Goal: Task Accomplishment & Management: Use online tool/utility

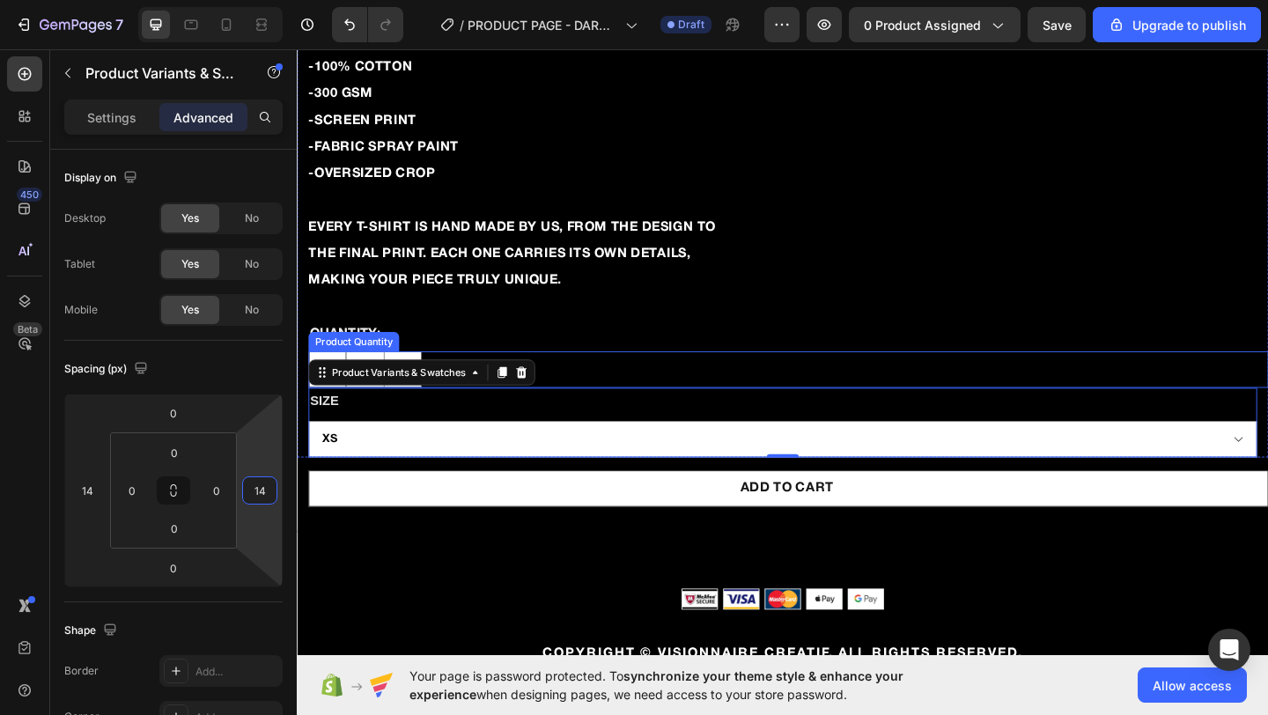
click at [618, 400] on div "1" at bounding box center [831, 398] width 1045 height 40
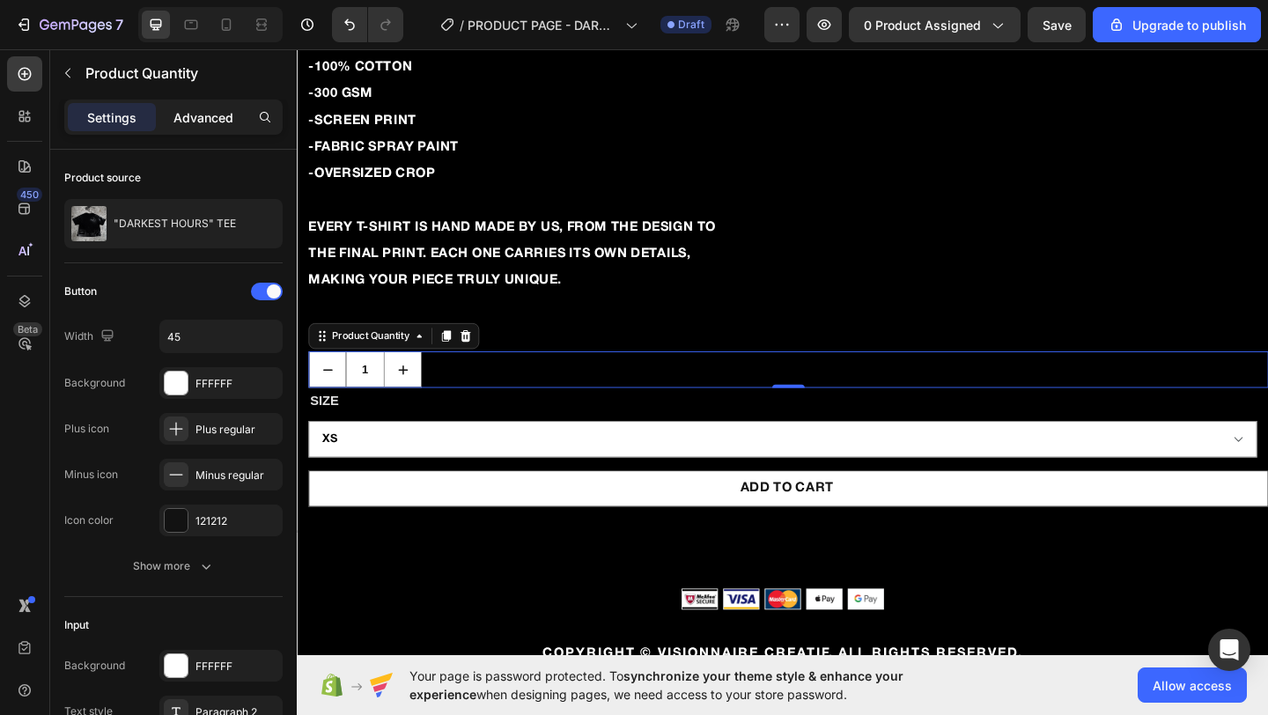
click at [205, 118] on p "Advanced" at bounding box center [204, 117] width 60 height 18
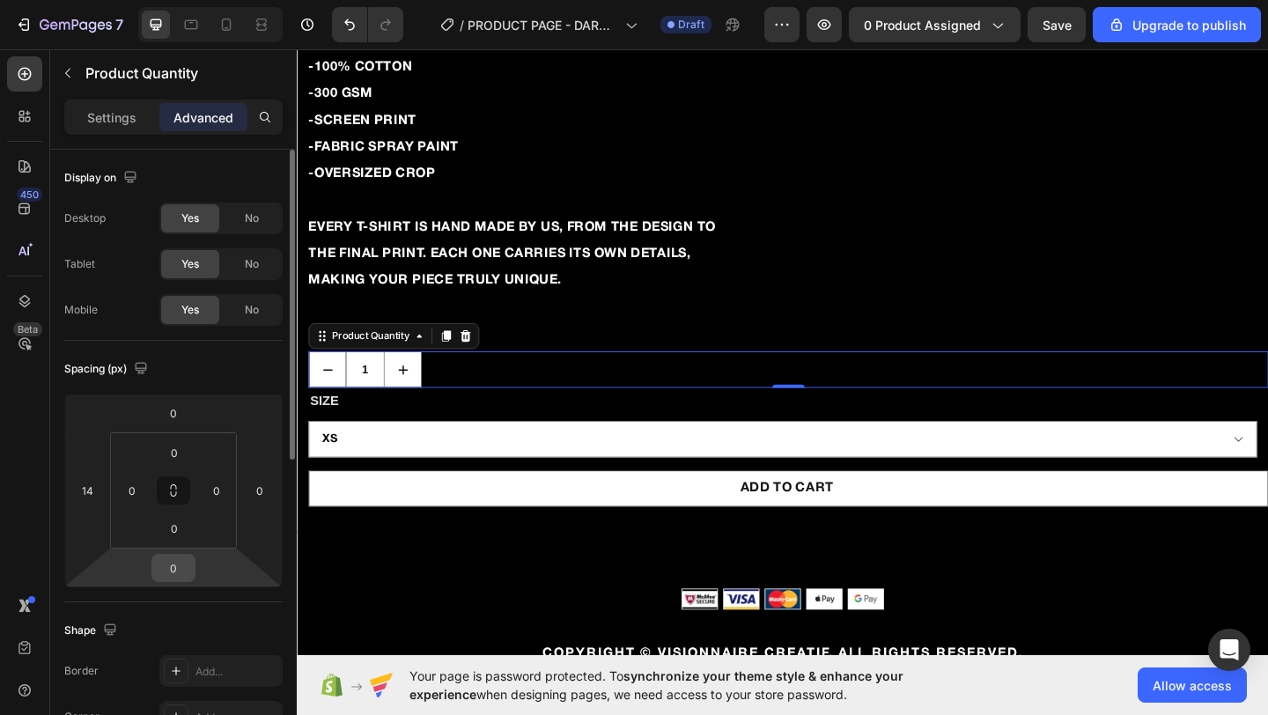
click at [176, 557] on input "0" at bounding box center [173, 568] width 35 height 26
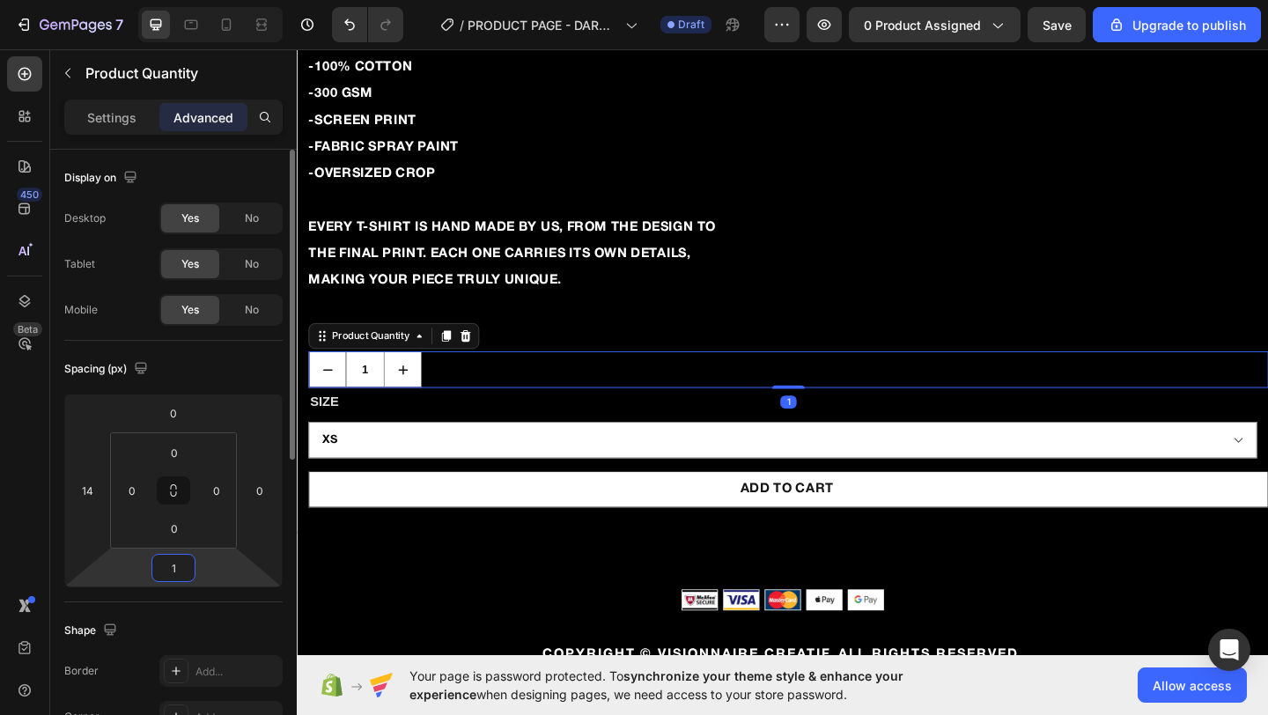
type input "15"
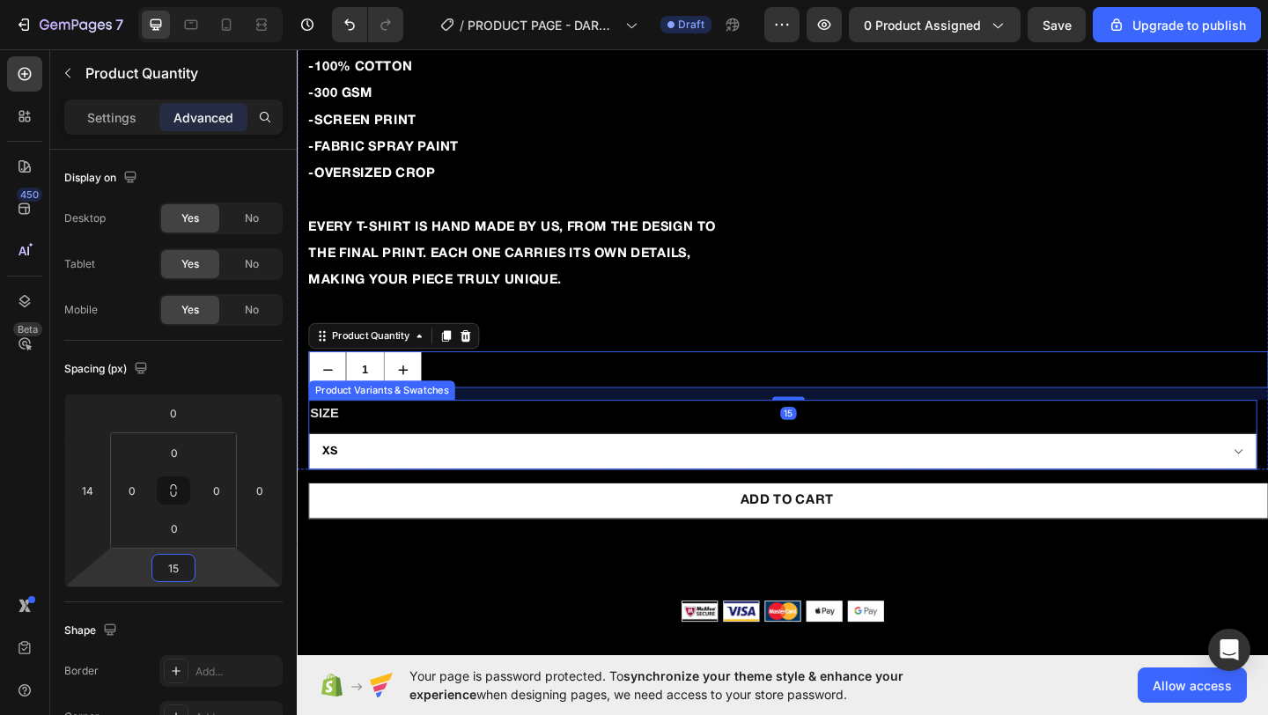
click at [425, 485] on select "XS S M L XL" at bounding box center [825, 487] width 1032 height 40
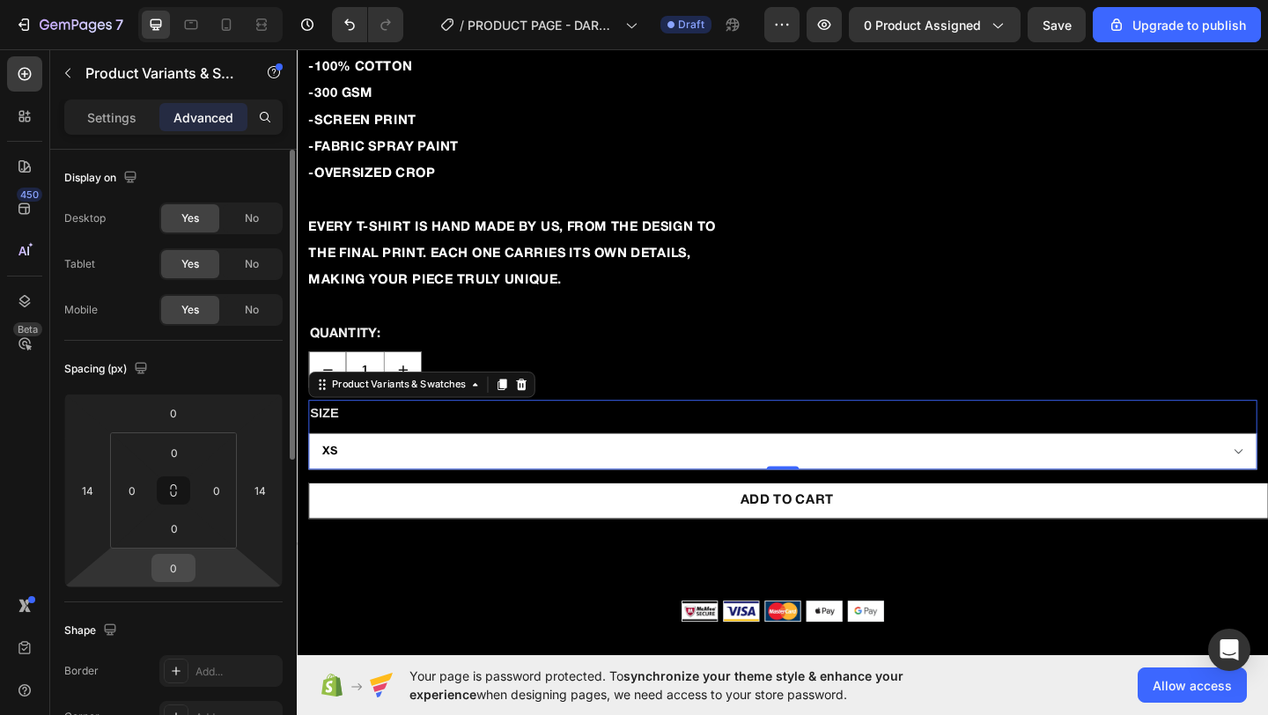
click at [166, 572] on input "0" at bounding box center [173, 568] width 35 height 26
type input "15"
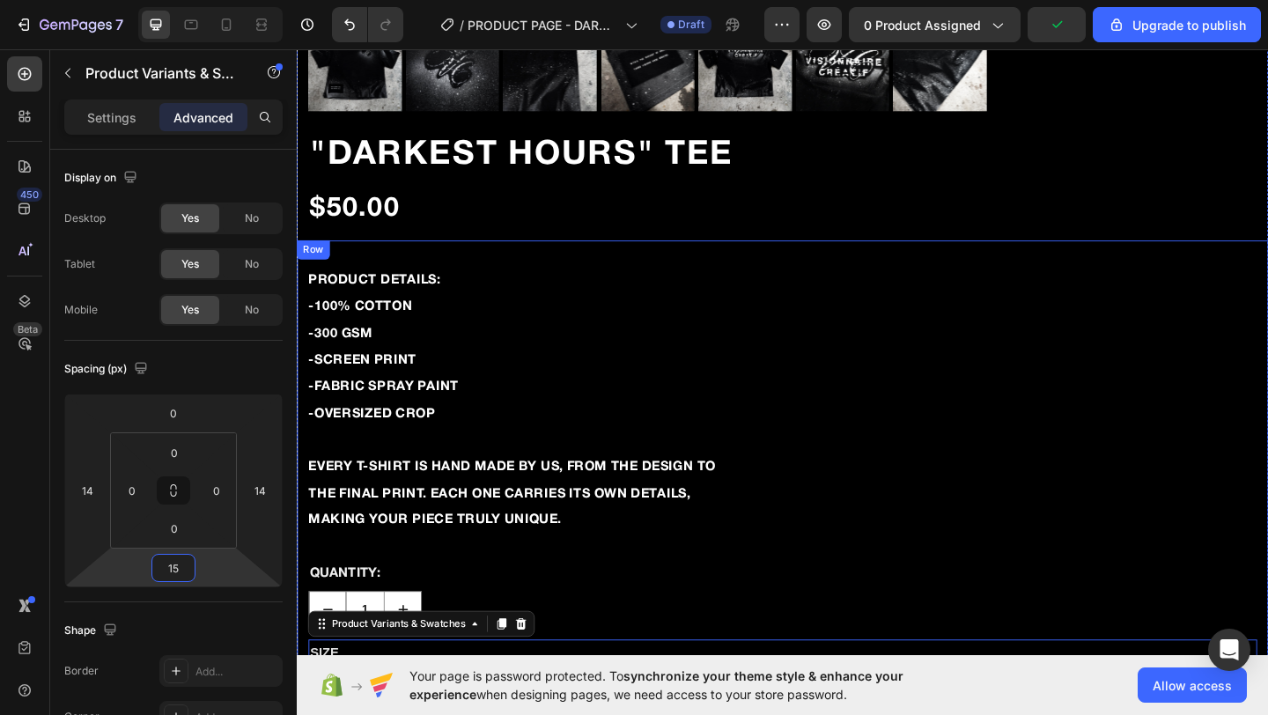
scroll to position [1791, 0]
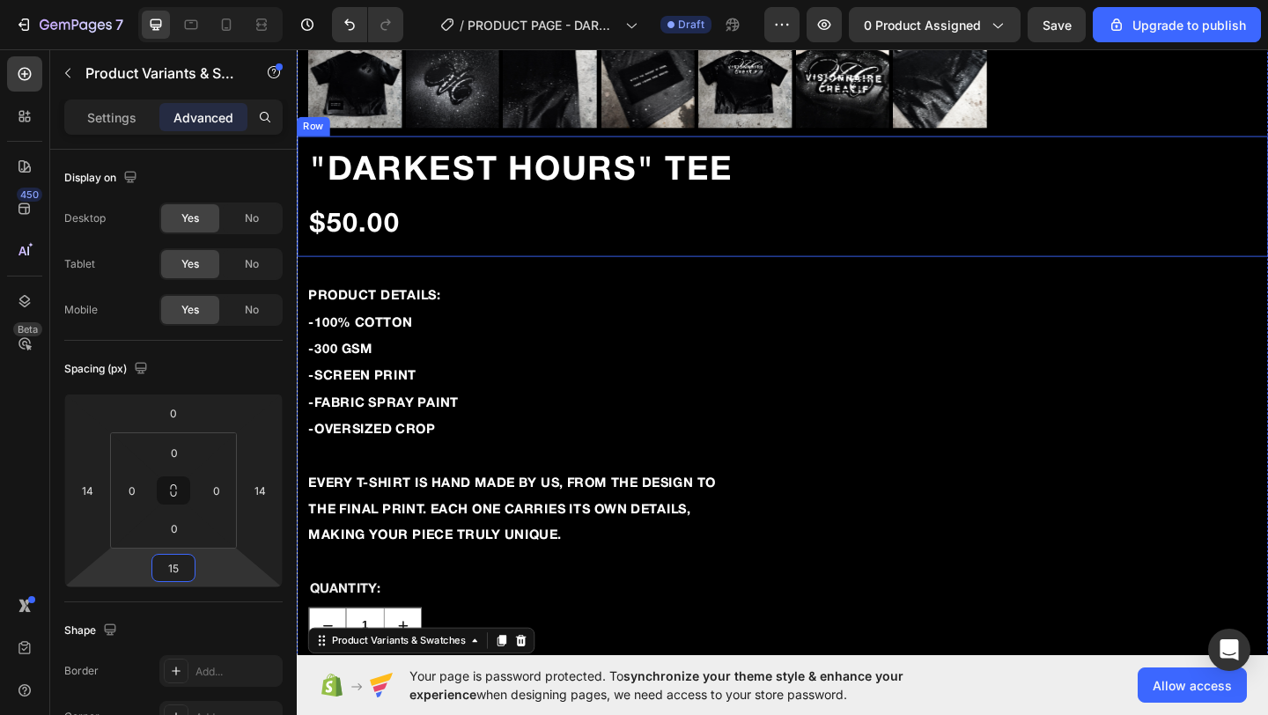
click at [439, 268] on div ""DARKEST HOURS" TEE Product Title $50.00 Product Price Product Price" at bounding box center [825, 209] width 1057 height 131
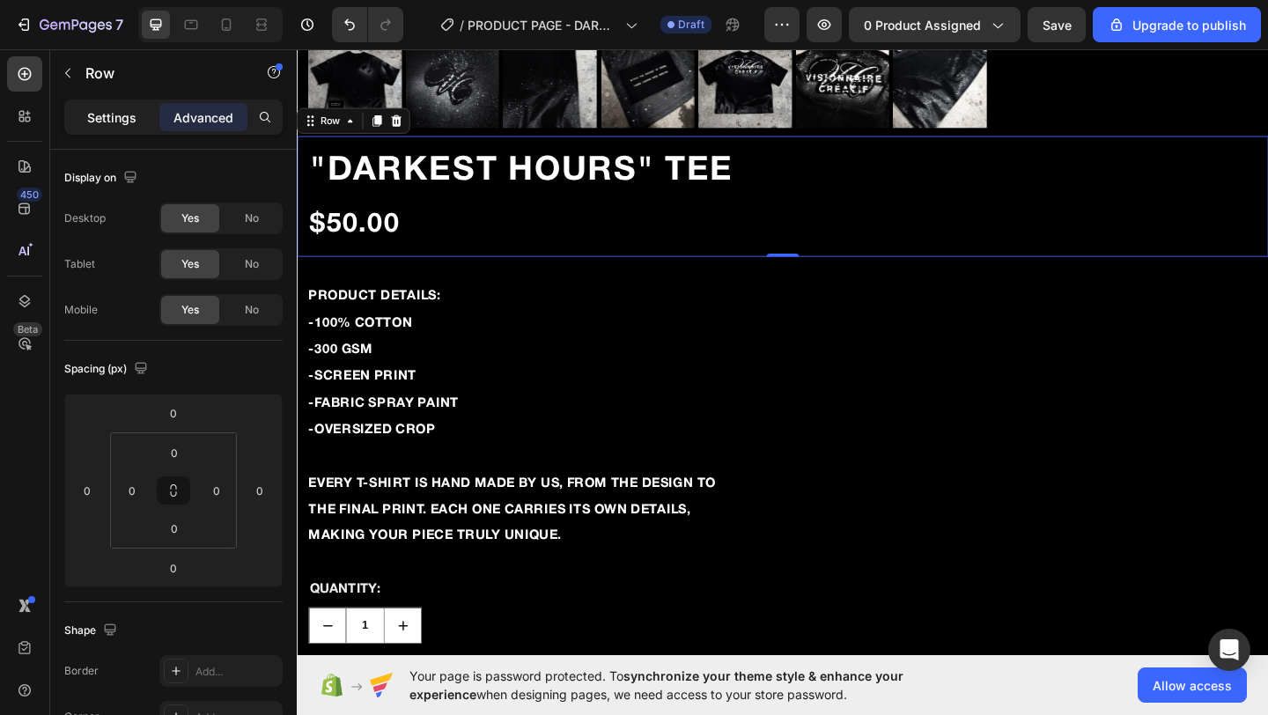
click at [99, 124] on p "Settings" at bounding box center [111, 117] width 49 height 18
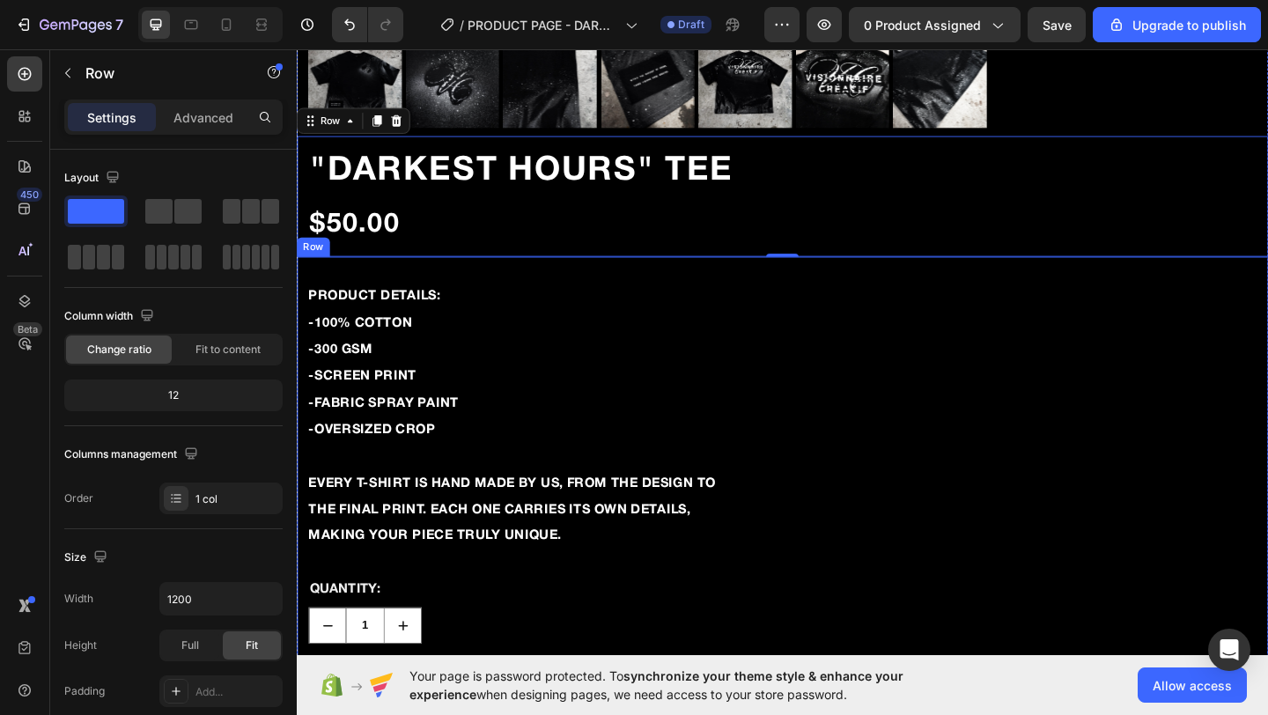
click at [304, 292] on div "PRODUCT DETAILS: -100% COTTON -300 GSM -SCREEN PRINT -FABRIC SPRAY PAINT -OVERS…" at bounding box center [825, 536] width 1057 height 523
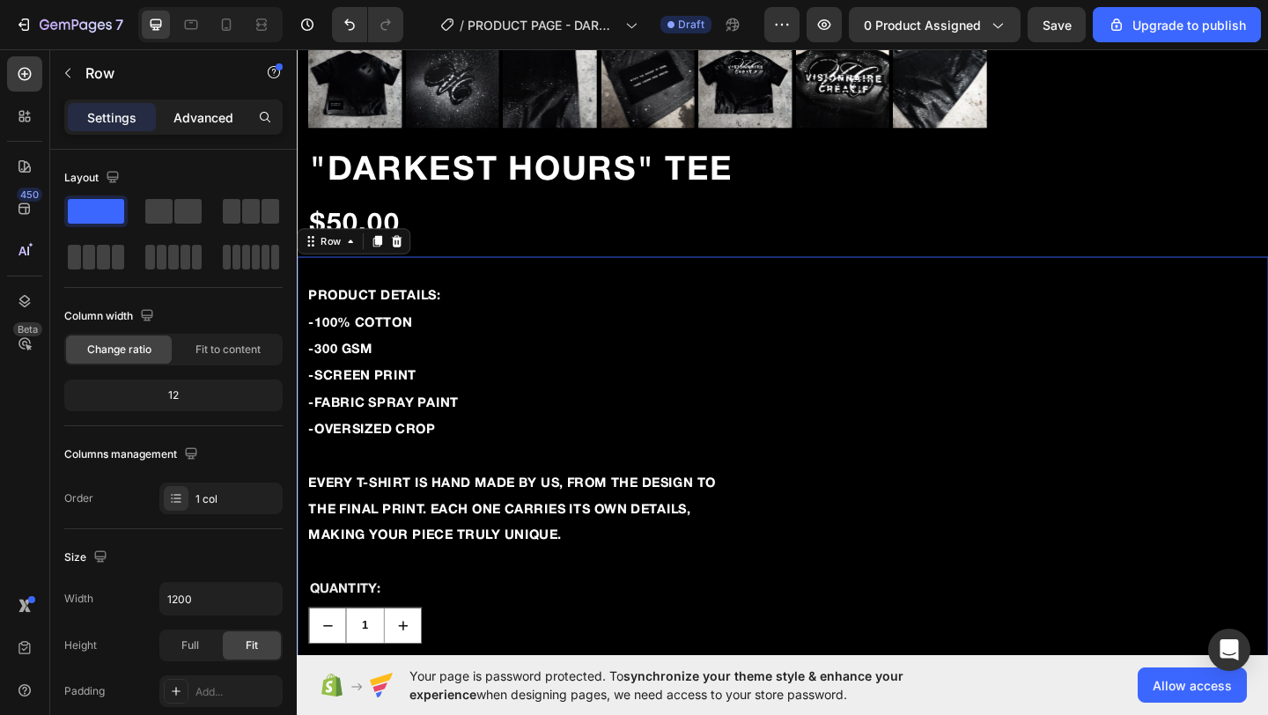
click at [190, 127] on div "Advanced" at bounding box center [203, 117] width 88 height 28
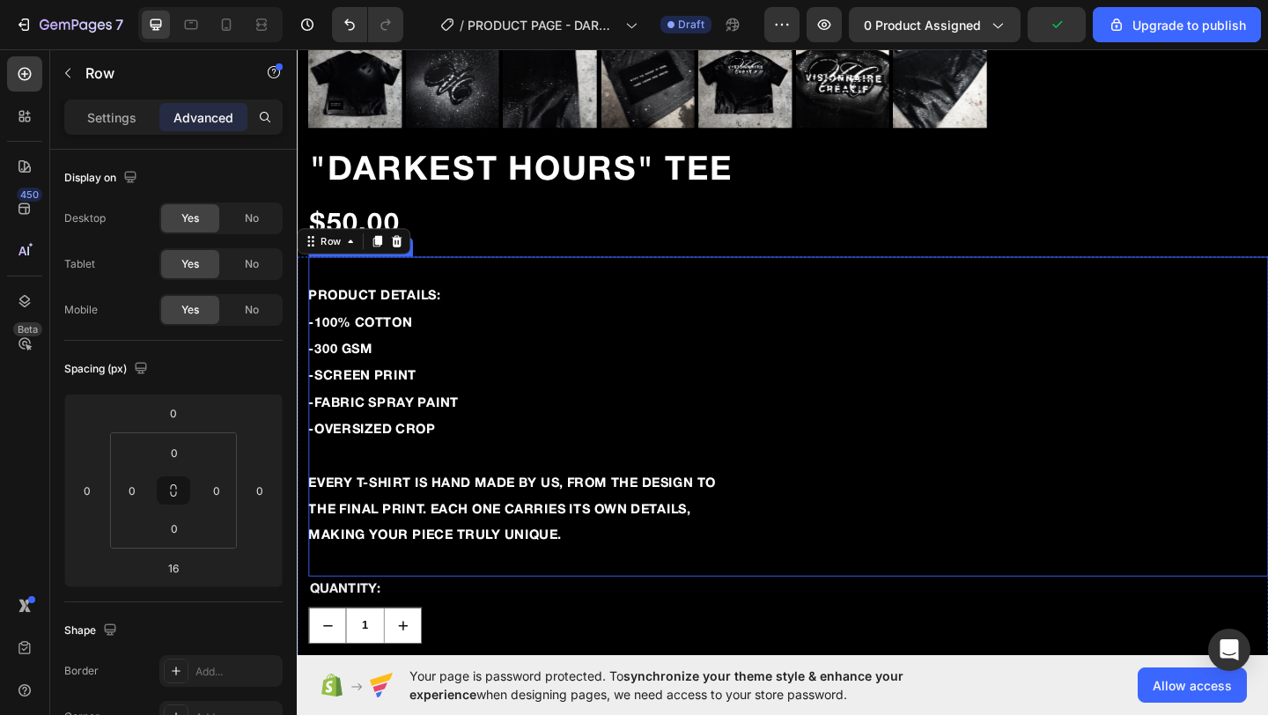
click at [402, 299] on div "PRODUCT DETAILS: -100% COTTON -300 GSM -SCREEN PRINT -FABRIC SPRAY PAINT -OVERS…" at bounding box center [831, 449] width 1045 height 348
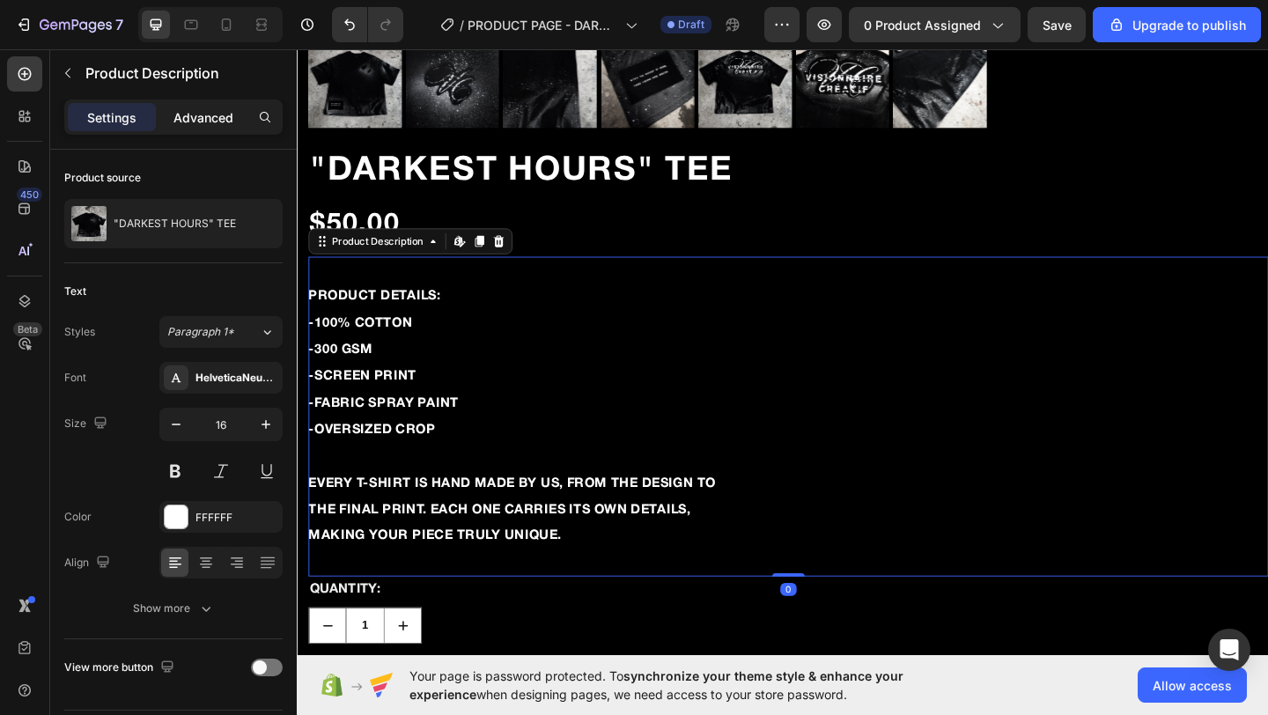
click at [196, 122] on p "Advanced" at bounding box center [204, 117] width 60 height 18
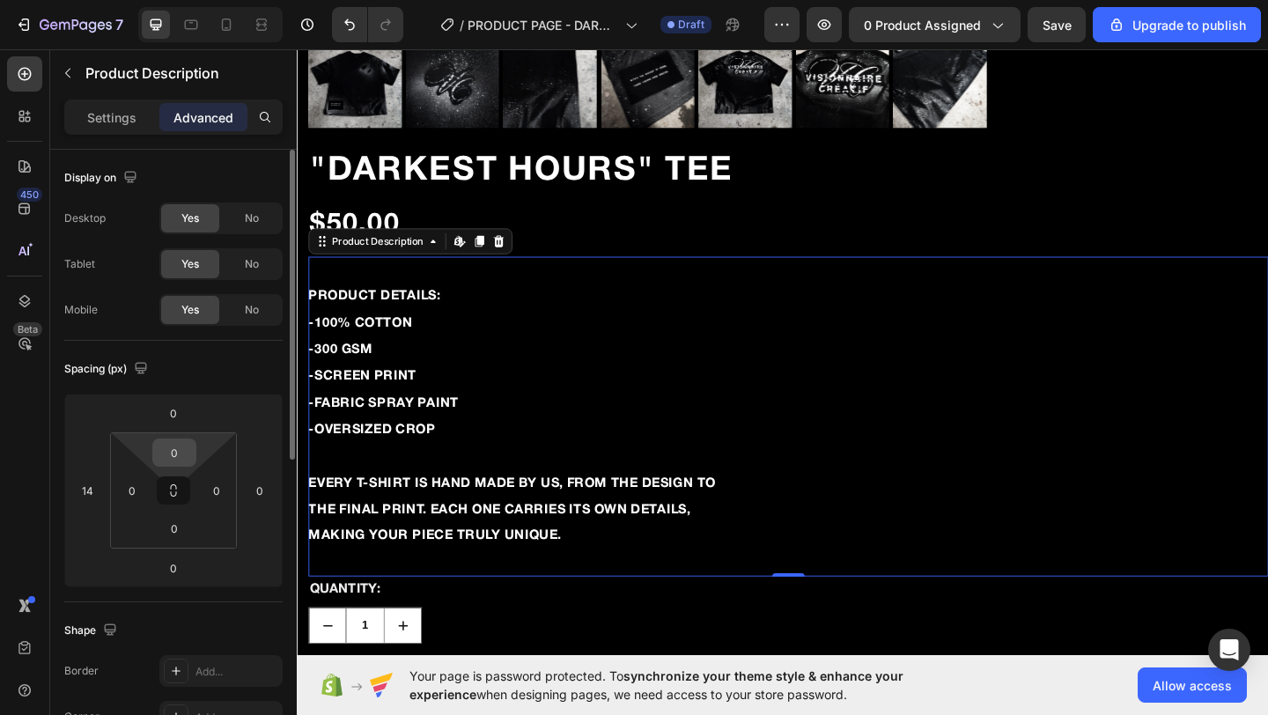
click at [179, 447] on input "0" at bounding box center [174, 453] width 35 height 26
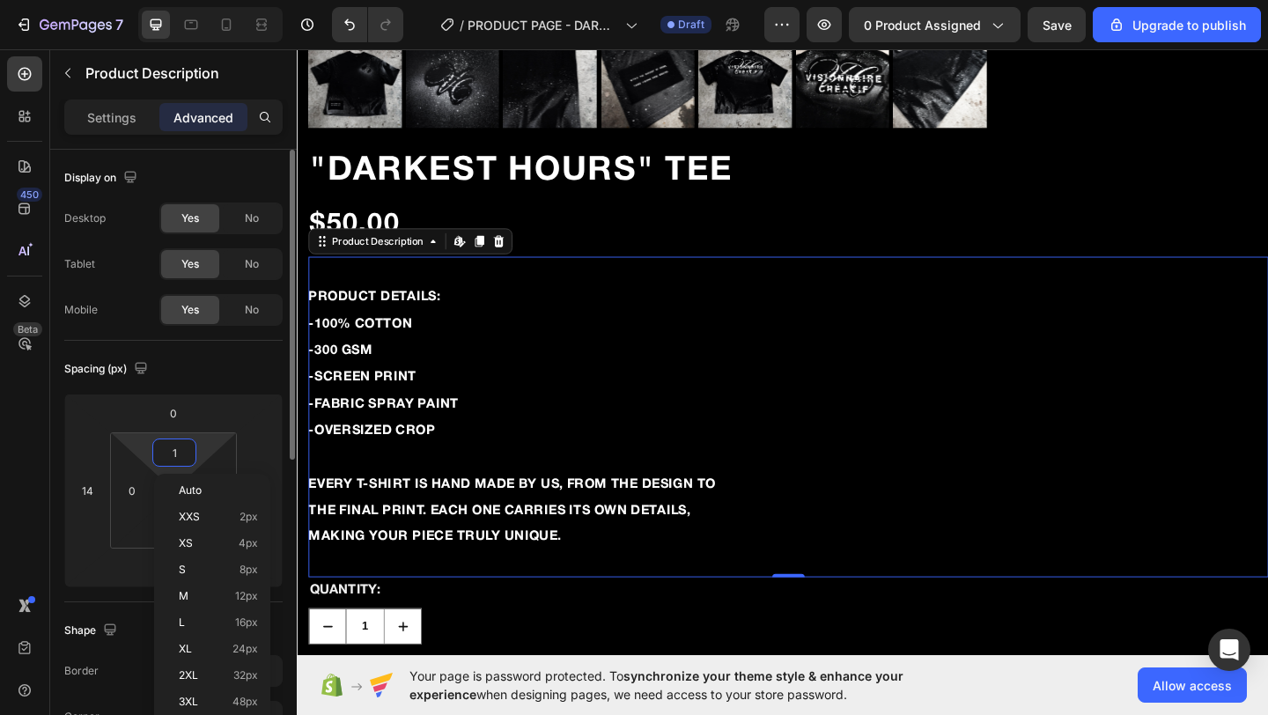
type input "0"
click at [171, 412] on input "0" at bounding box center [173, 413] width 35 height 26
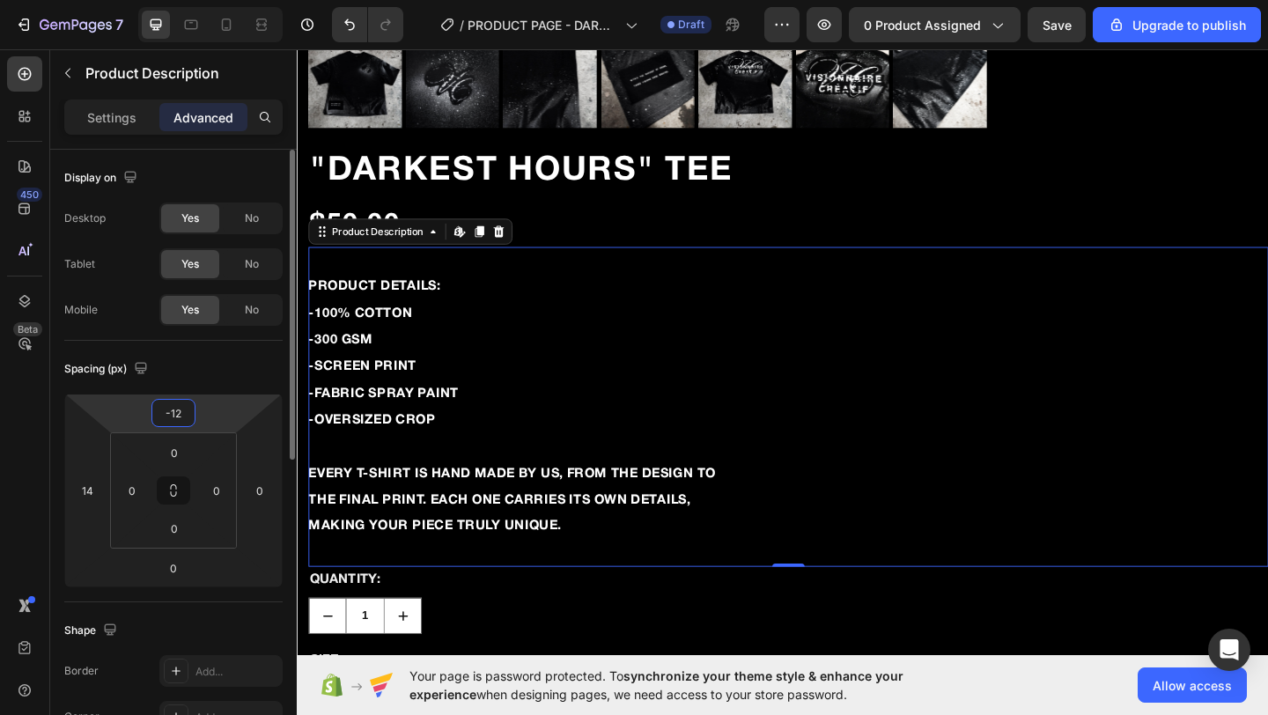
type input "-13"
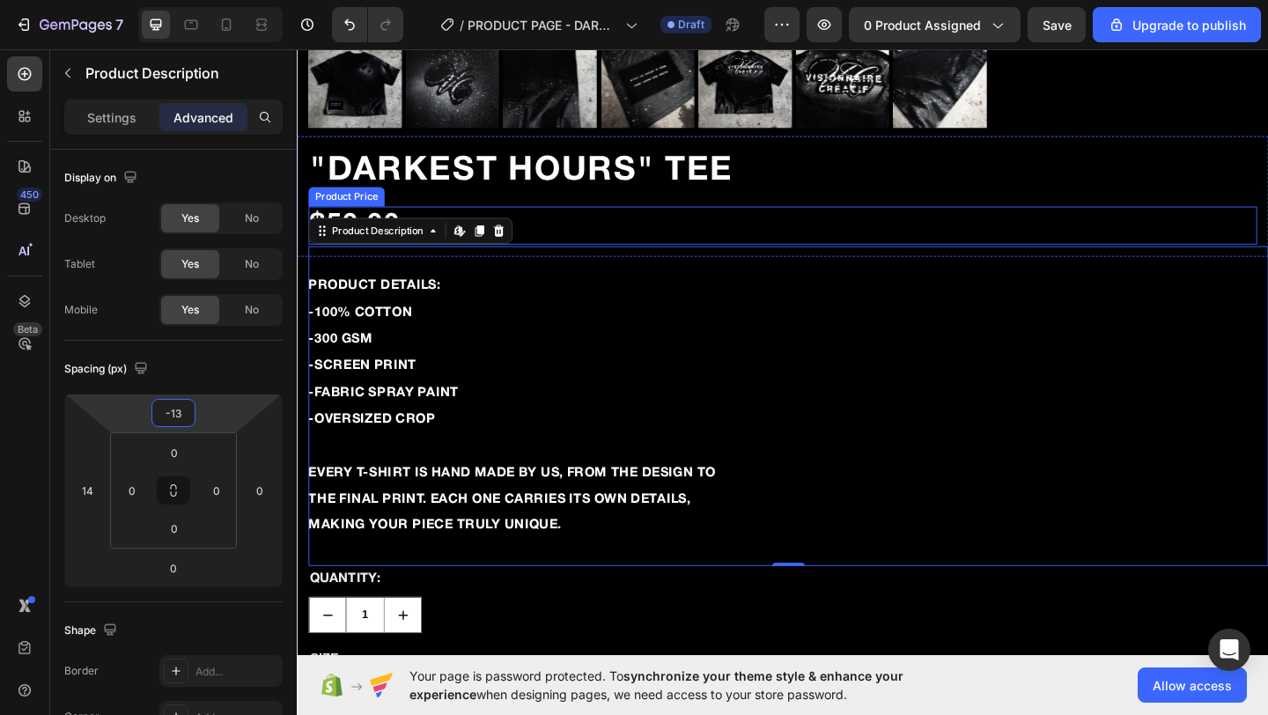
click at [565, 231] on div "$50.00" at bounding box center [825, 240] width 1032 height 41
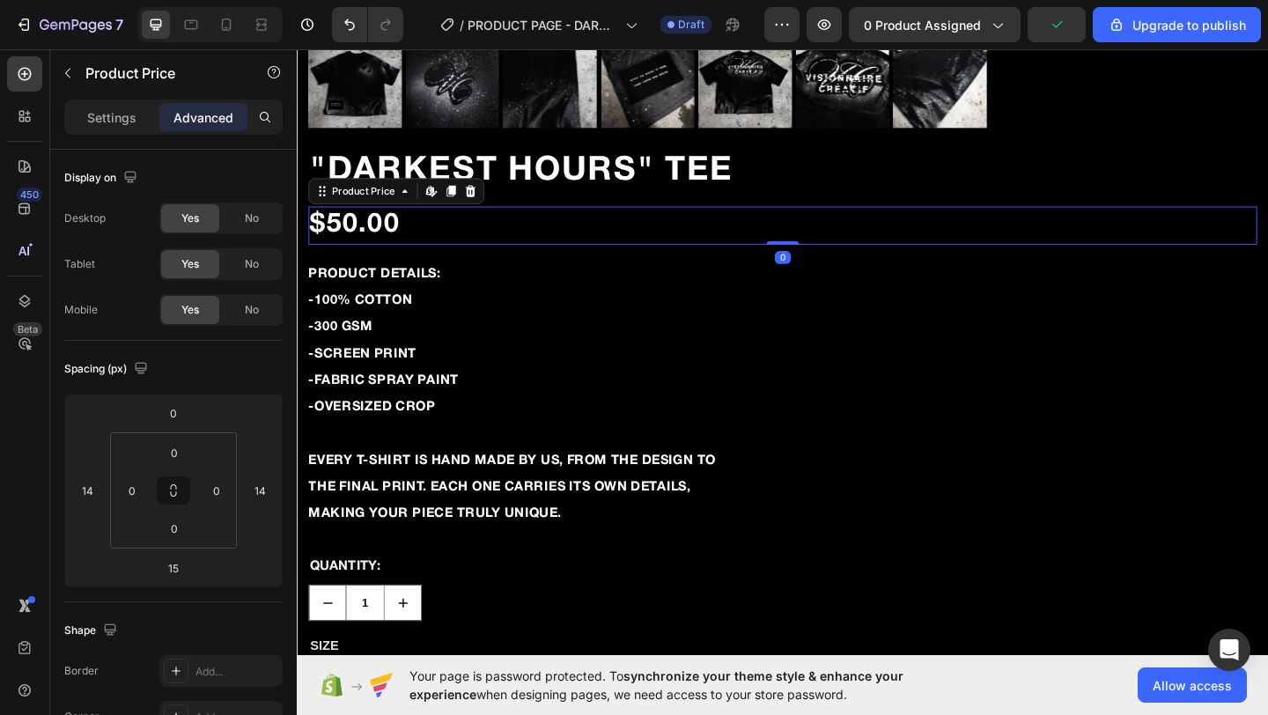
drag, startPoint x: 832, startPoint y: 270, endPoint x: 833, endPoint y: 249, distance: 21.2
type input "0"
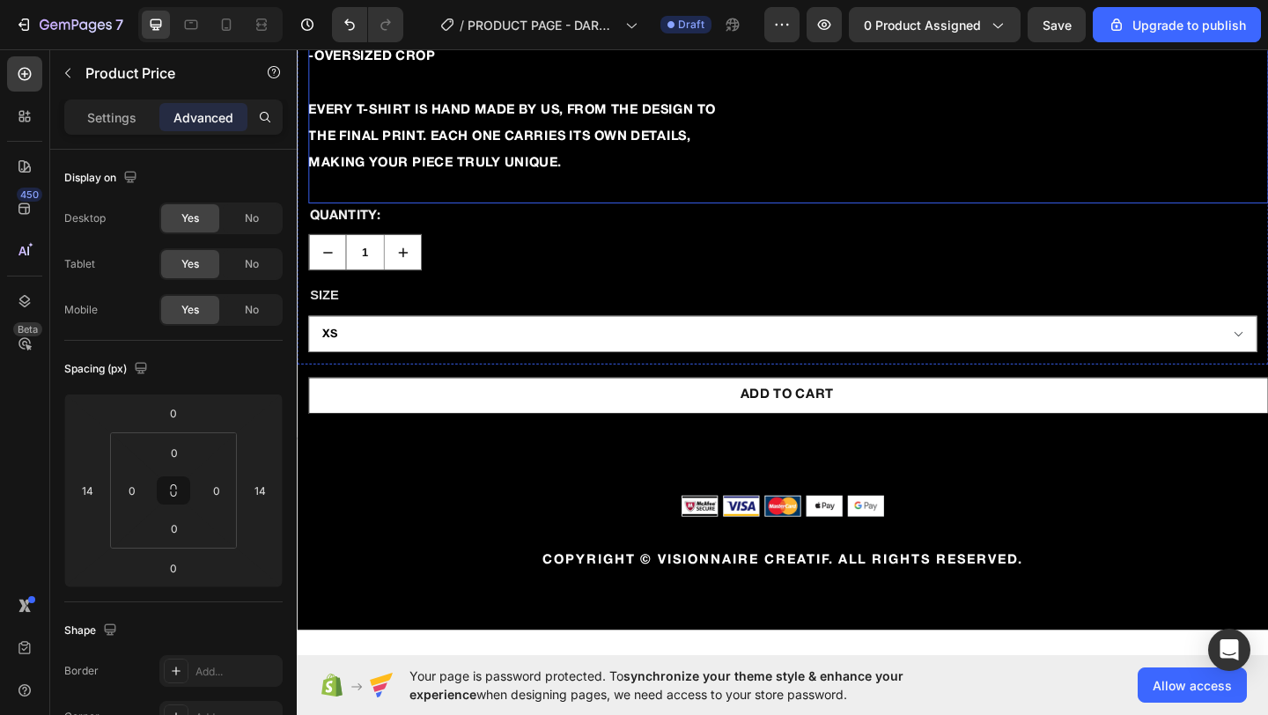
scroll to position [2196, 0]
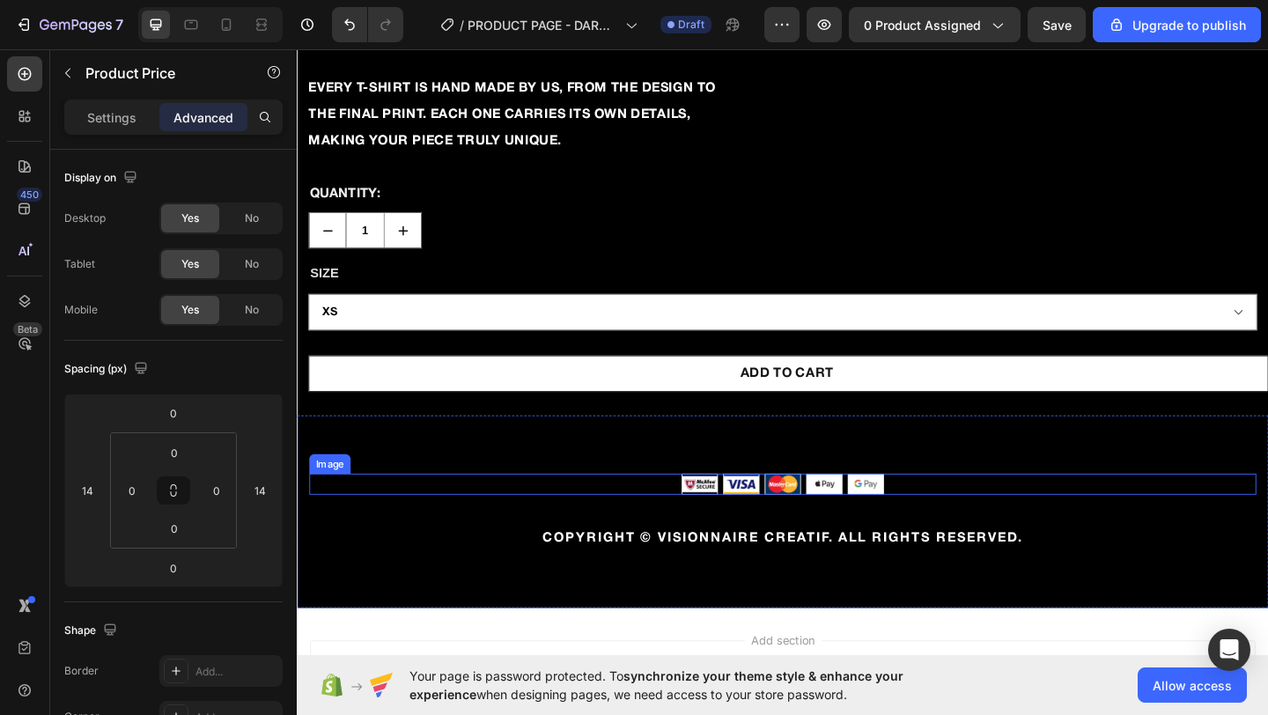
click at [436, 524] on div at bounding box center [825, 522] width 1031 height 23
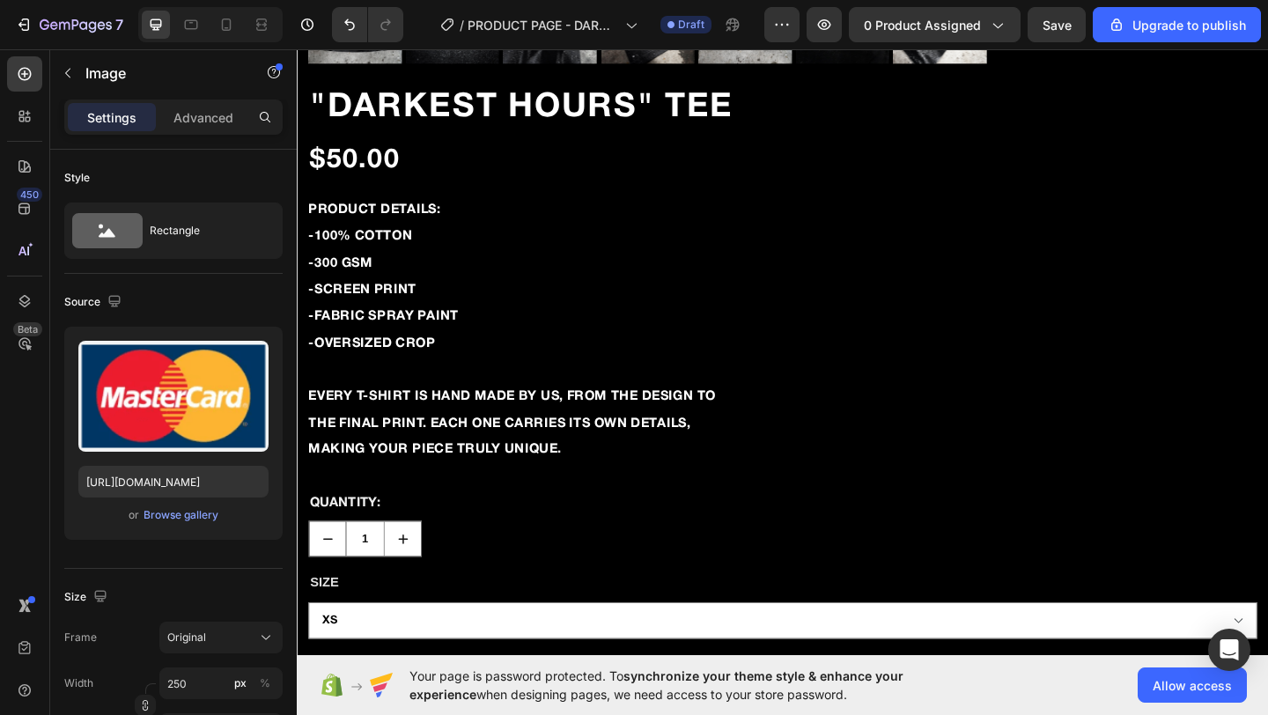
scroll to position [1858, 0]
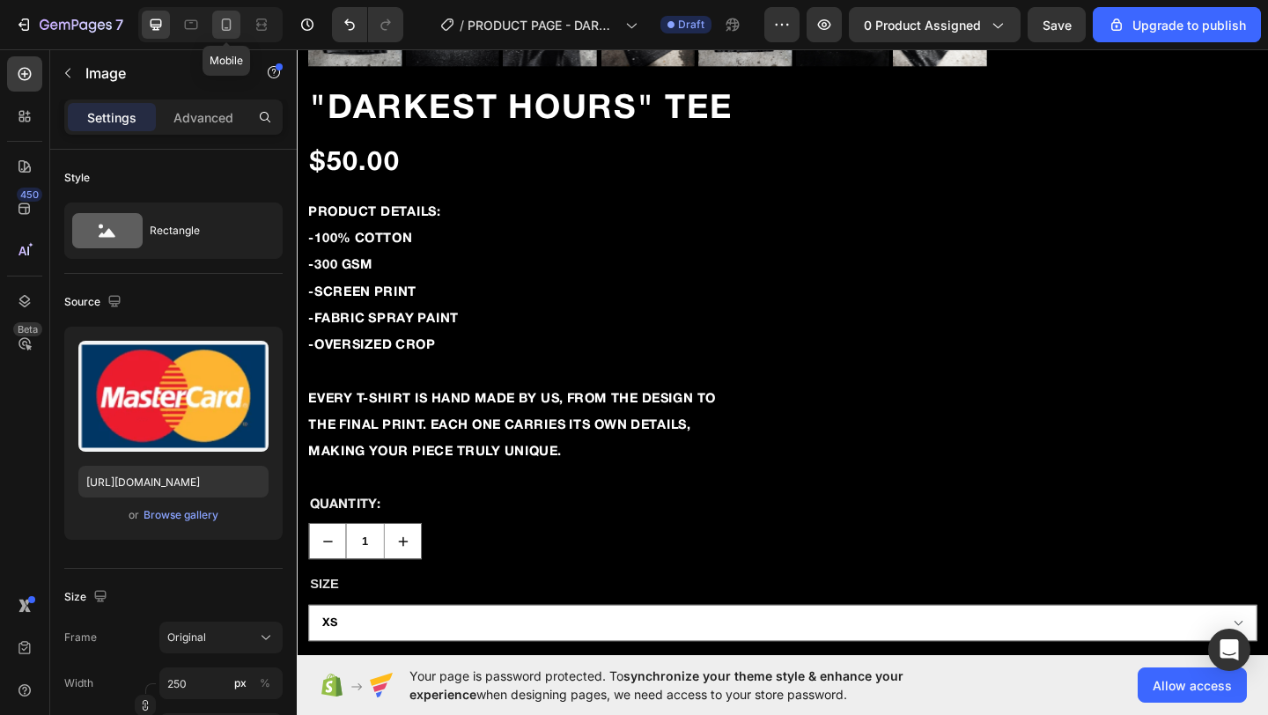
click at [233, 17] on icon at bounding box center [227, 25] width 18 height 18
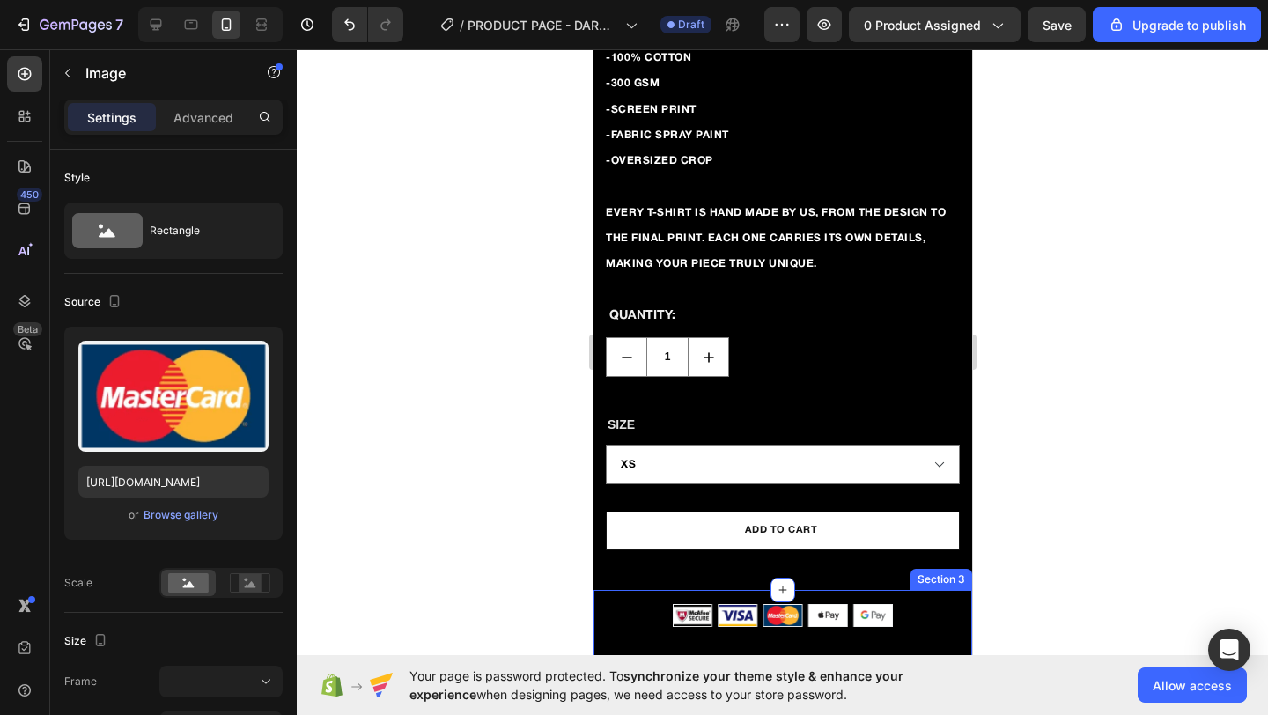
scroll to position [727, 0]
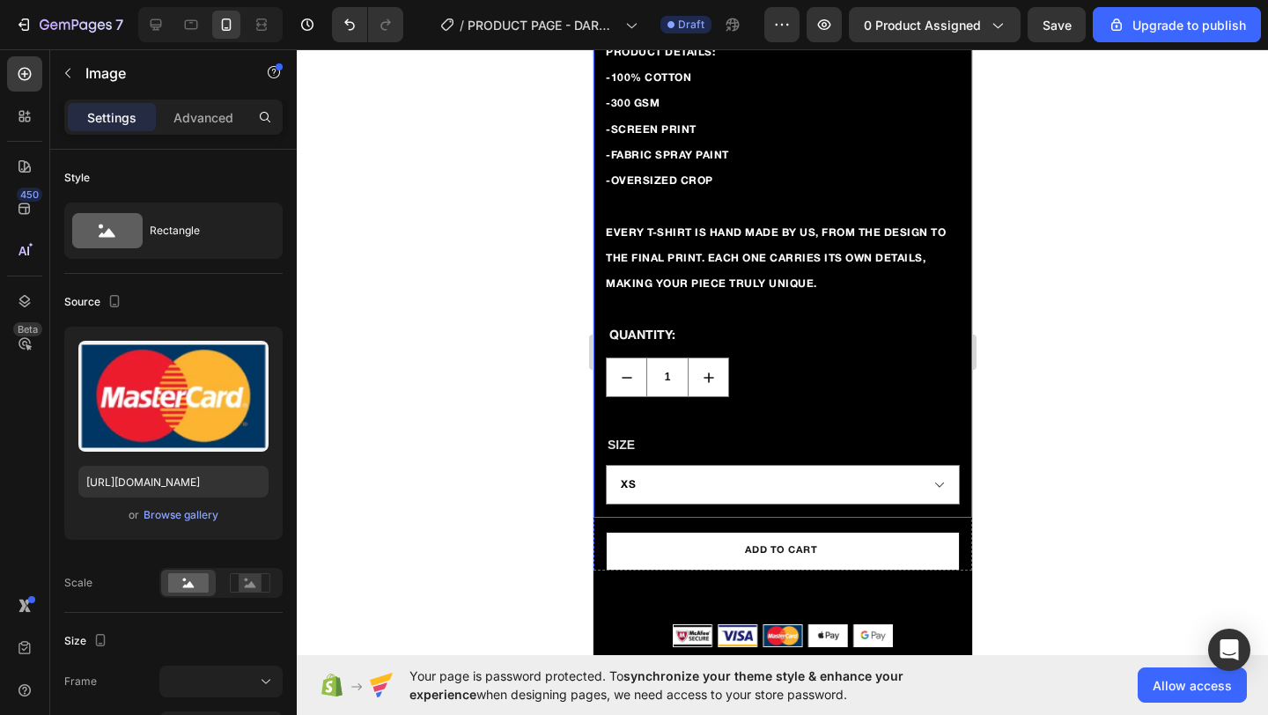
click at [906, 508] on div "PRODUCT DETAILS: -100% COTTON -300 GSM -SCREEN PRINT -FABRIC SPRAY PAINT -OVERS…" at bounding box center [782, 271] width 379 height 493
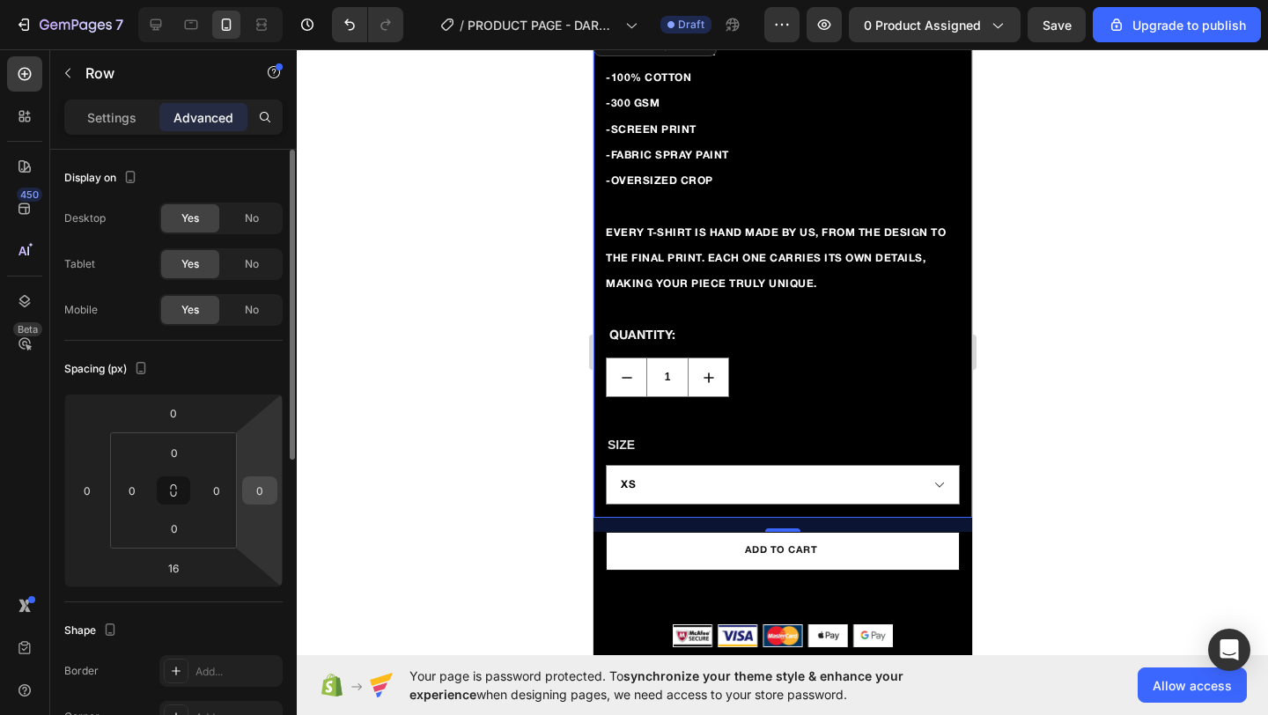
click at [259, 490] on input "0" at bounding box center [260, 490] width 26 height 26
type input "14"
click at [1198, 382] on div at bounding box center [783, 382] width 972 height 666
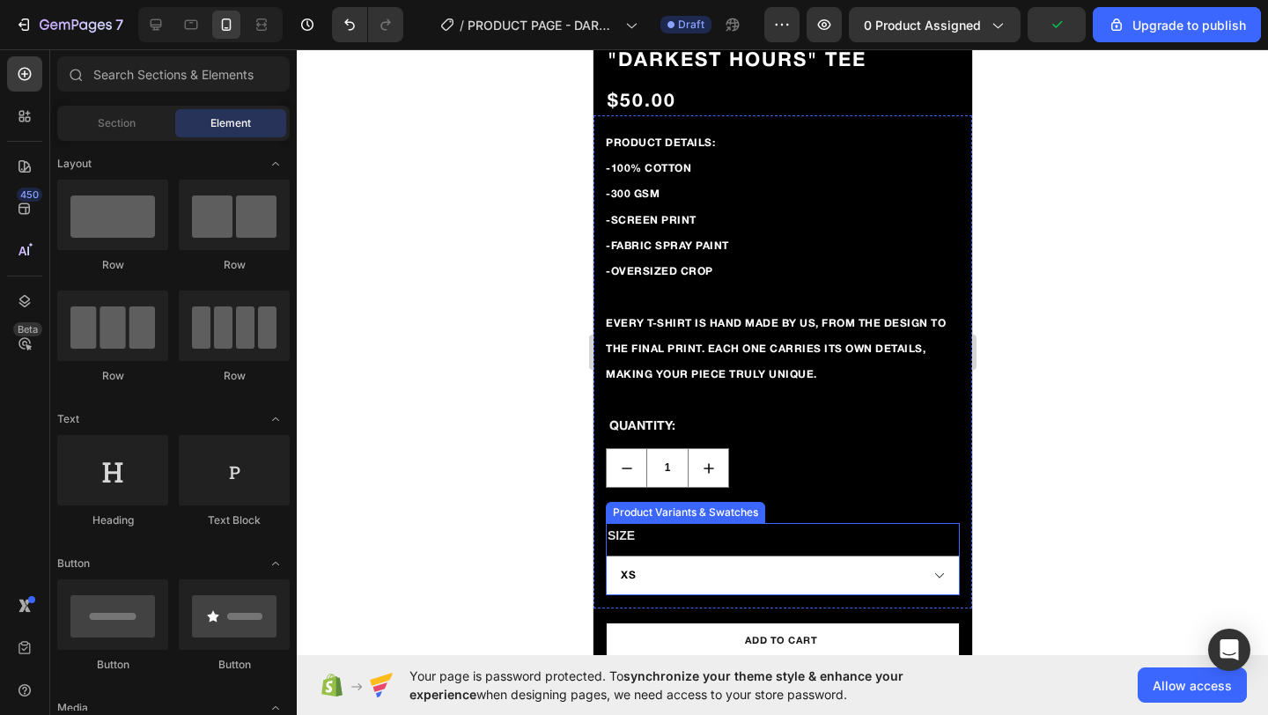
scroll to position [640, 0]
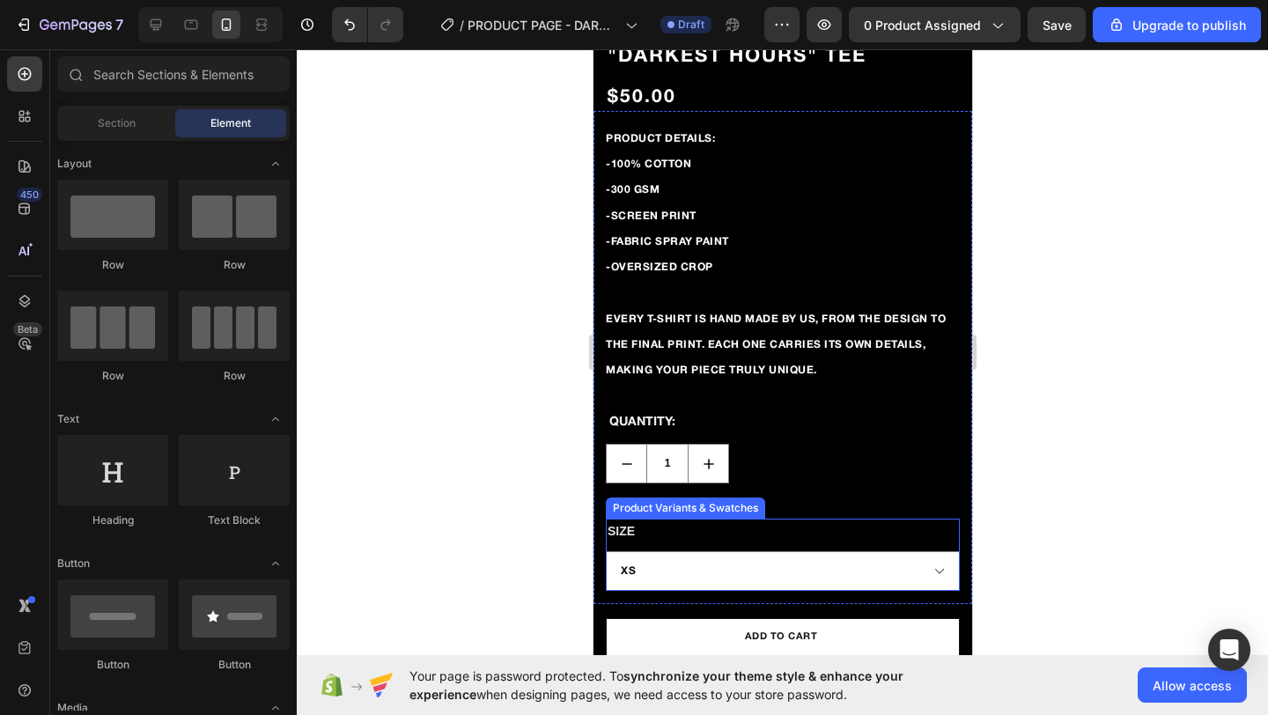
click at [637, 528] on div "size XS S M L XL" at bounding box center [782, 555] width 354 height 72
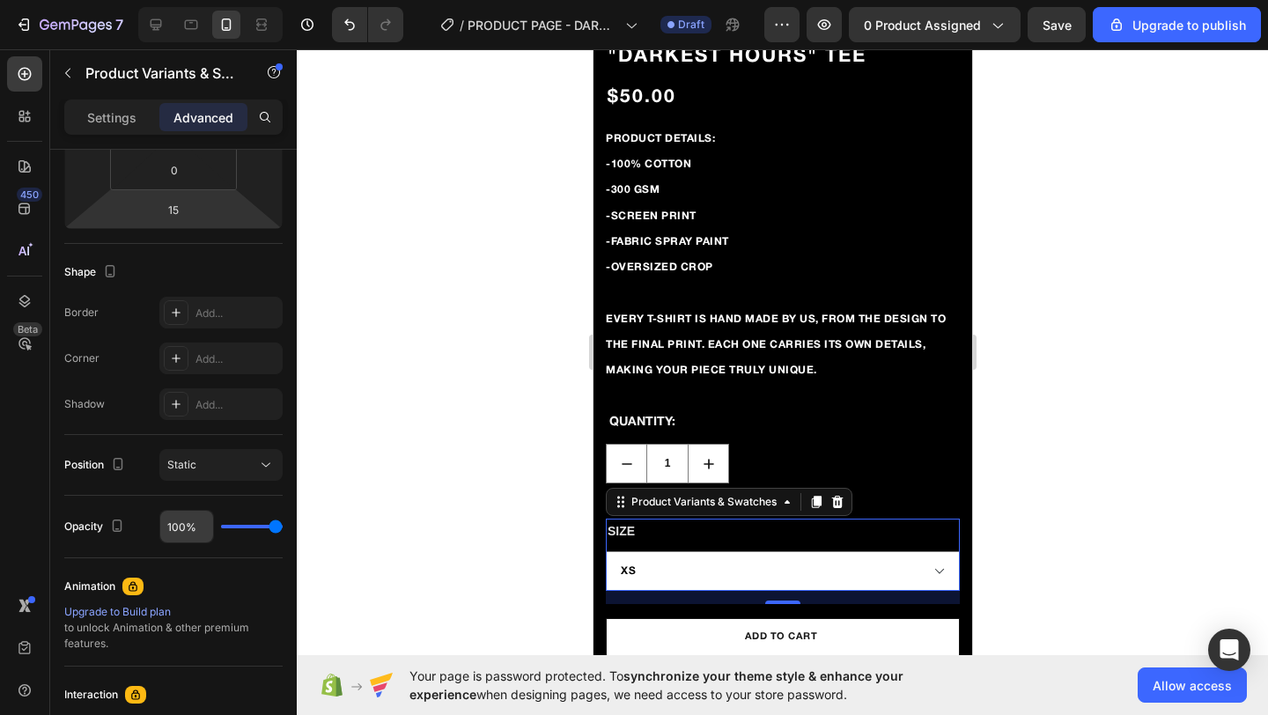
scroll to position [0, 0]
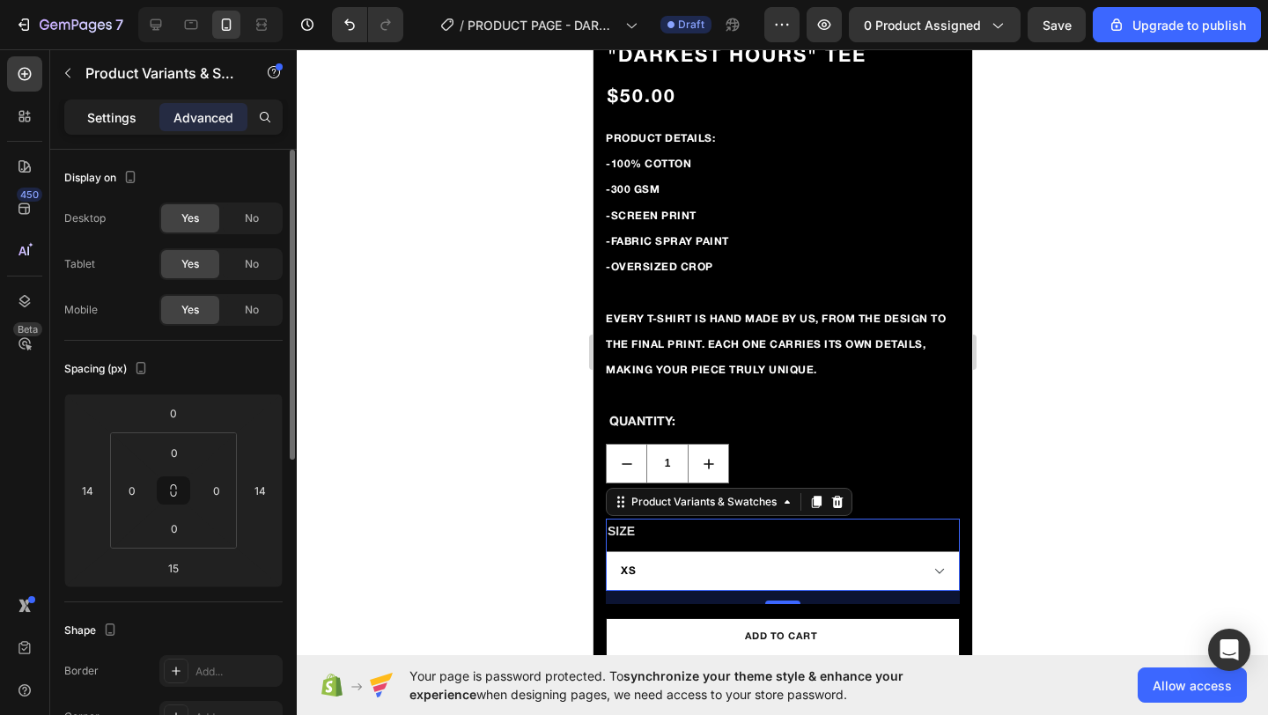
click at [114, 125] on p "Settings" at bounding box center [111, 117] width 49 height 18
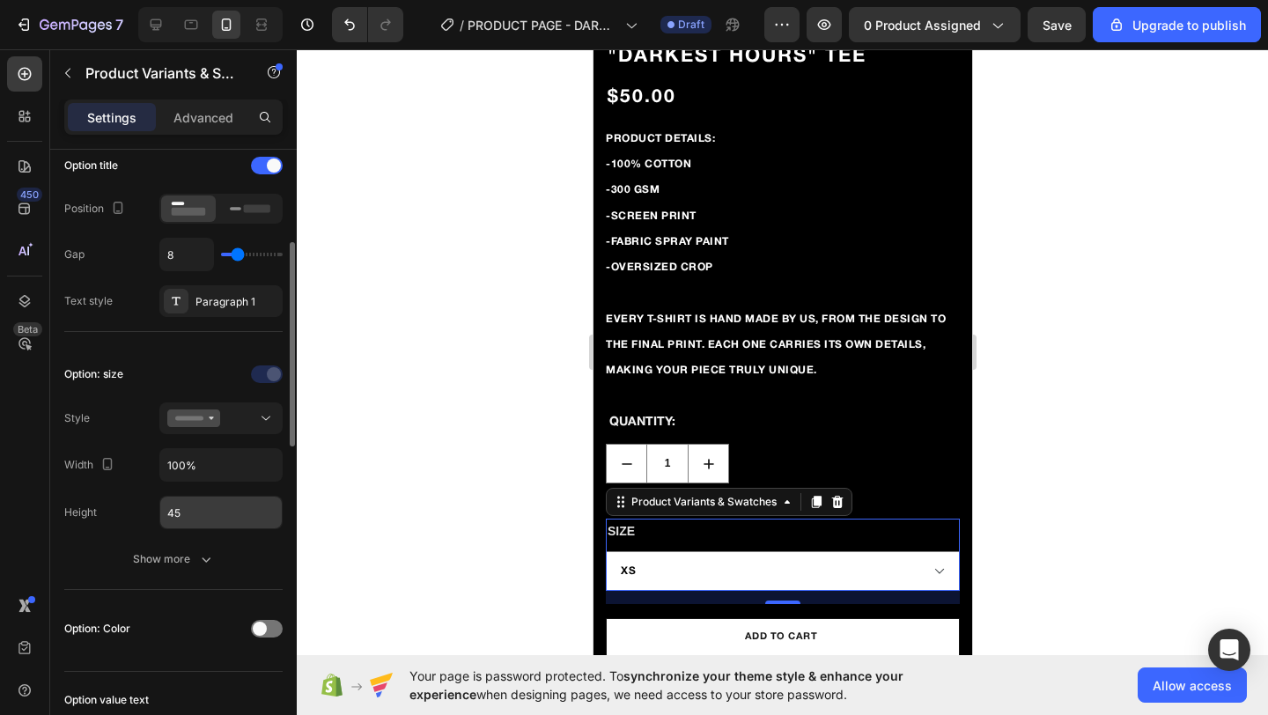
scroll to position [285, 0]
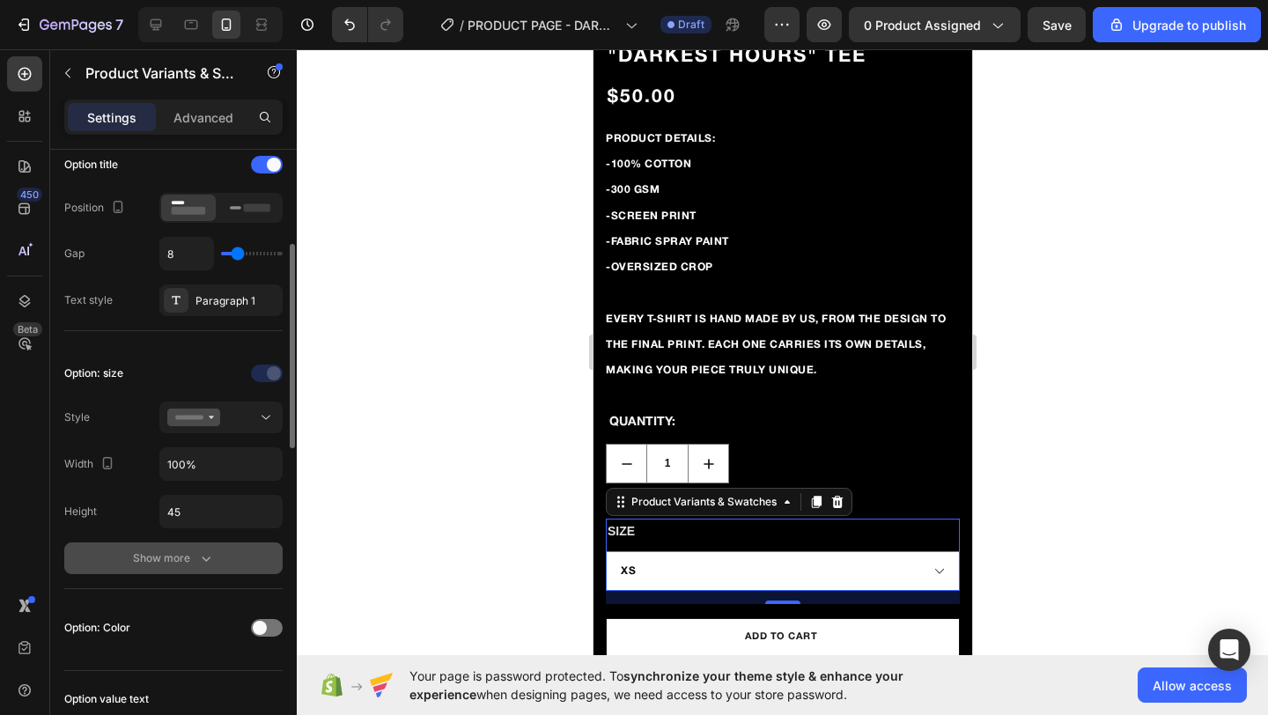
click at [153, 564] on div "Show more" at bounding box center [174, 559] width 82 height 18
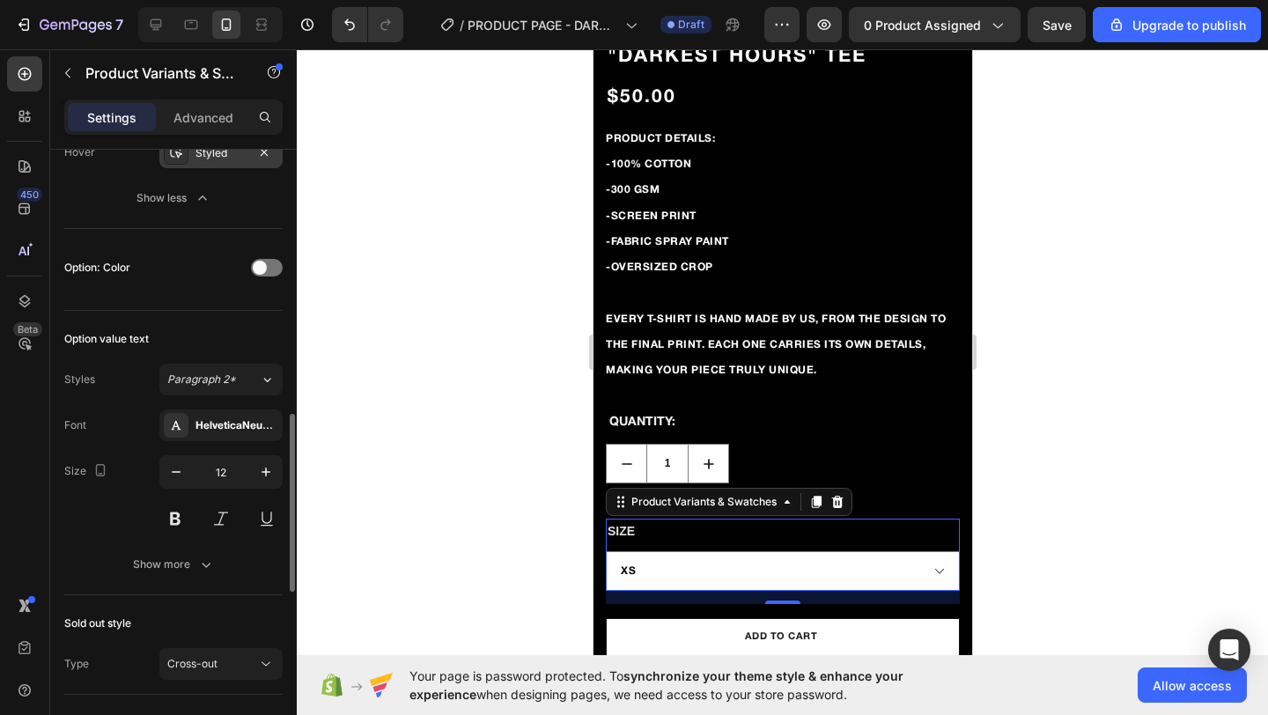
scroll to position [927, 0]
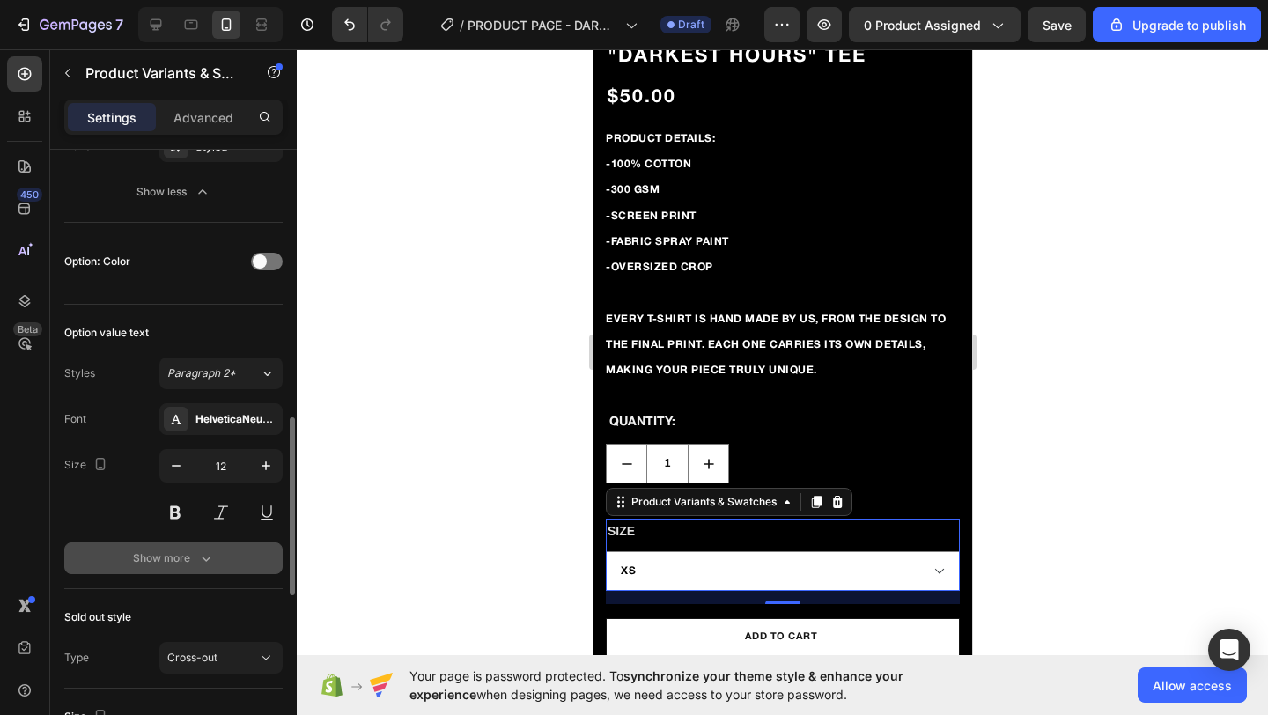
click at [191, 557] on div "Show more" at bounding box center [174, 559] width 82 height 18
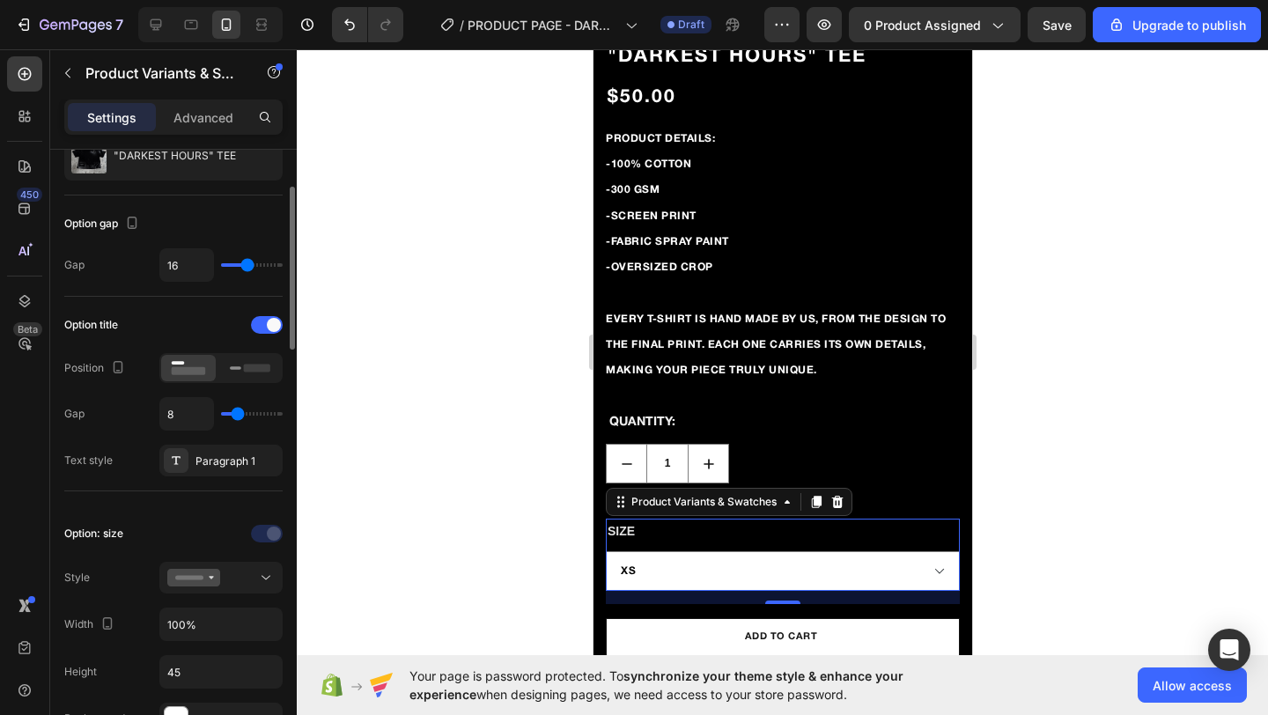
scroll to position [129, 0]
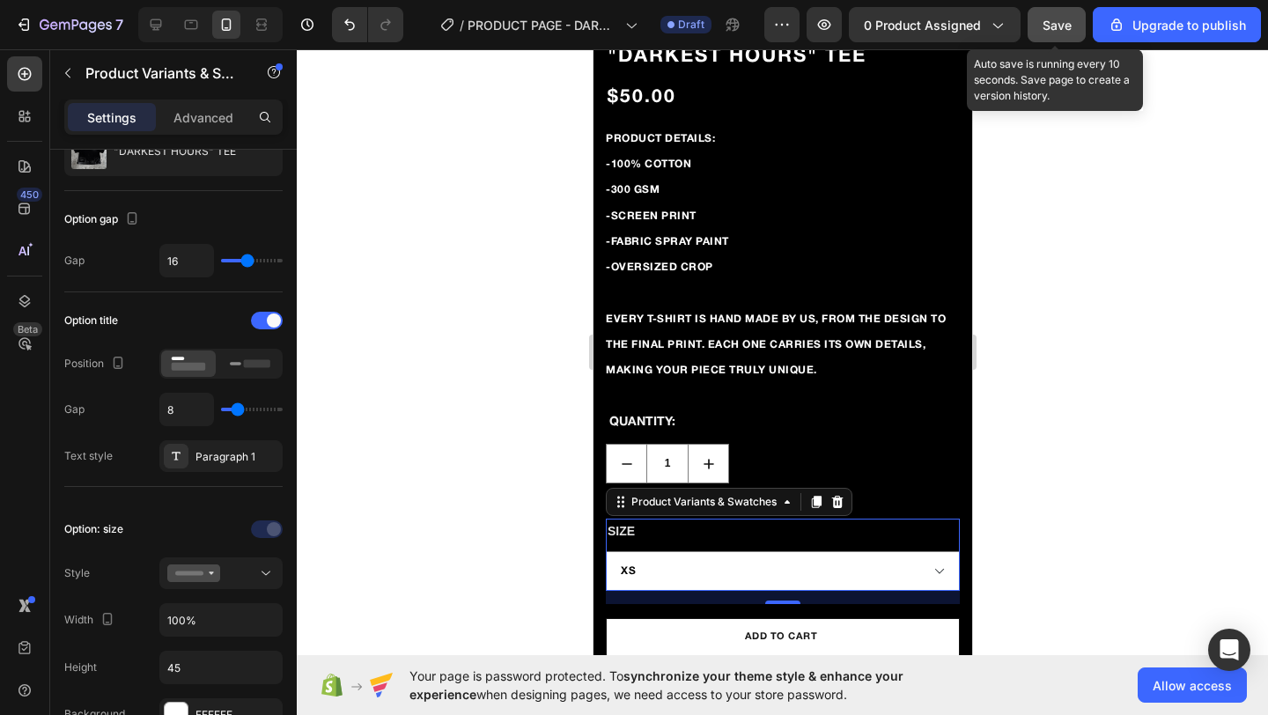
click at [1053, 36] on button "Save" at bounding box center [1057, 24] width 58 height 35
